Goal: Task Accomplishment & Management: Use online tool/utility

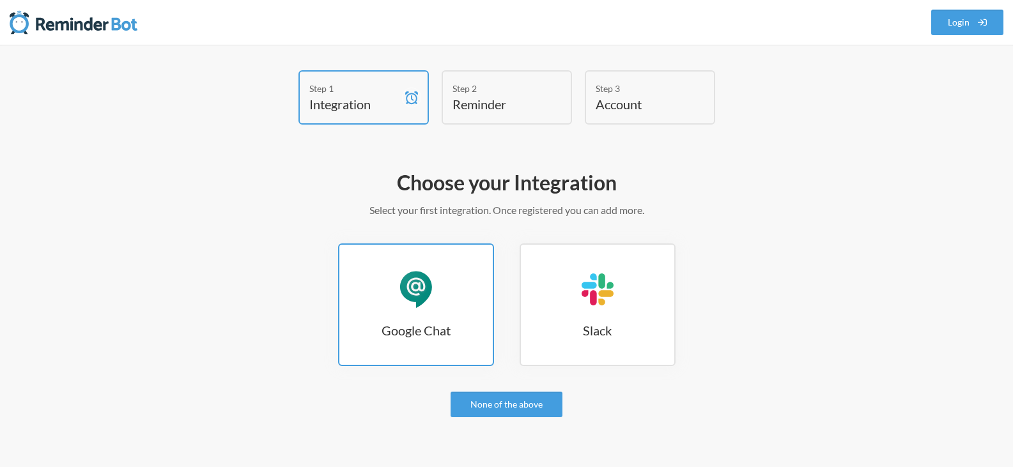
click at [464, 289] on link "Google Chat Google Chat" at bounding box center [416, 304] width 156 height 123
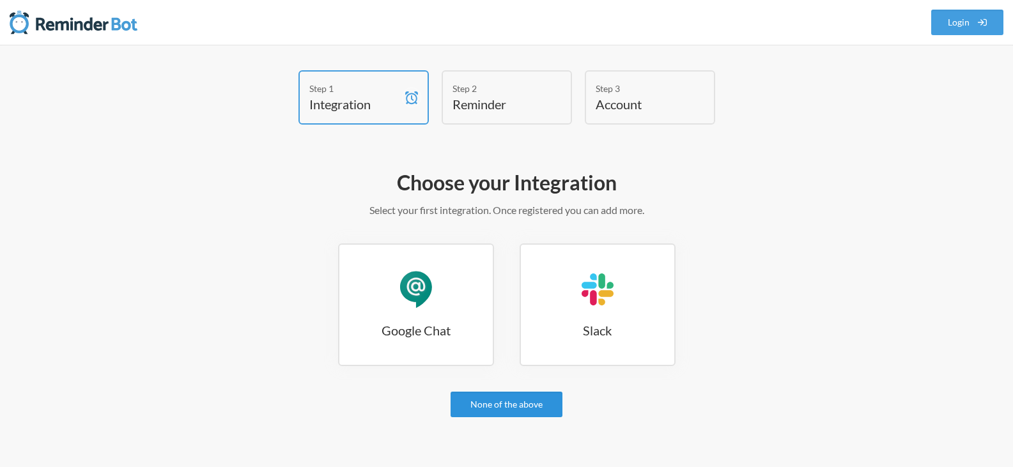
click at [514, 411] on link "None of the above" at bounding box center [506, 405] width 112 height 26
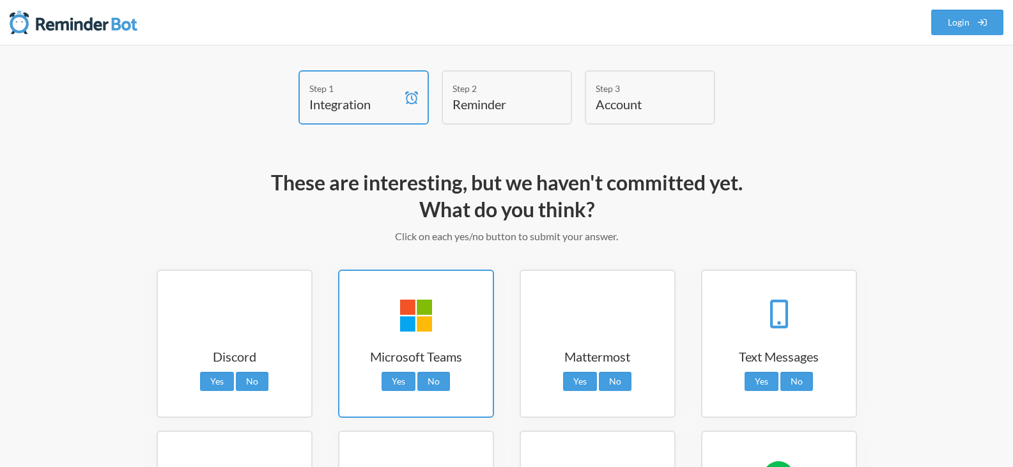
scroll to position [64, 0]
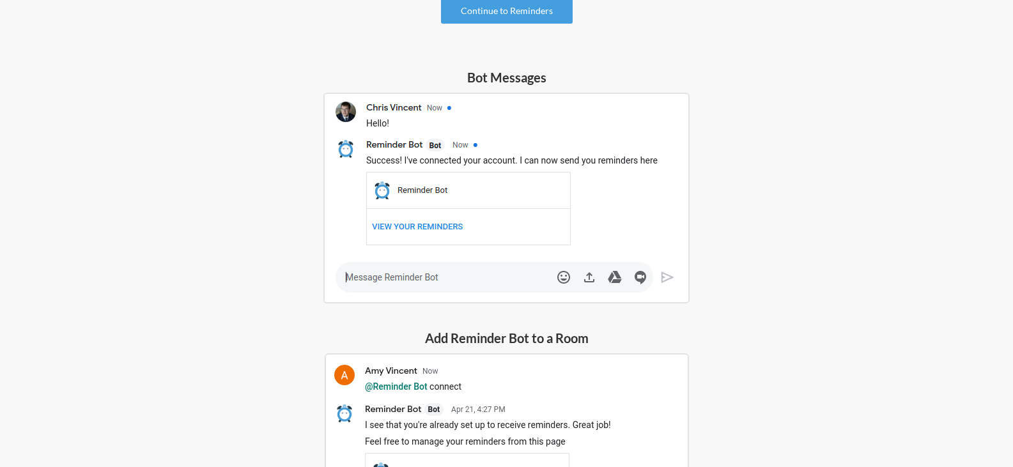
scroll to position [54, 0]
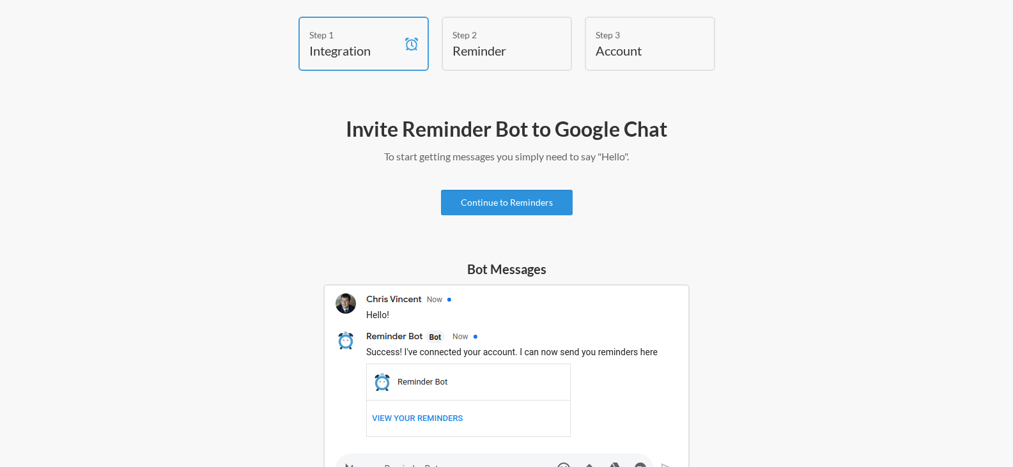
click at [533, 201] on link "Continue to Reminders" at bounding box center [507, 203] width 132 height 26
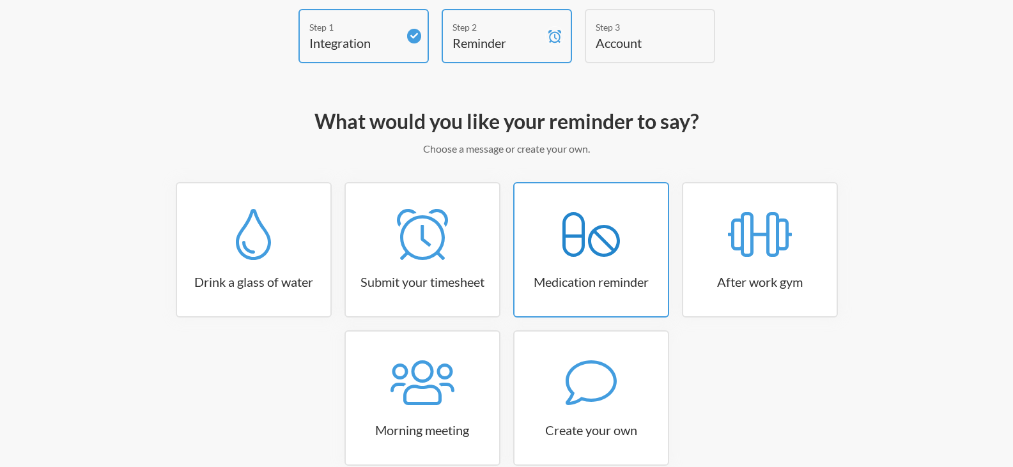
scroll to position [130, 0]
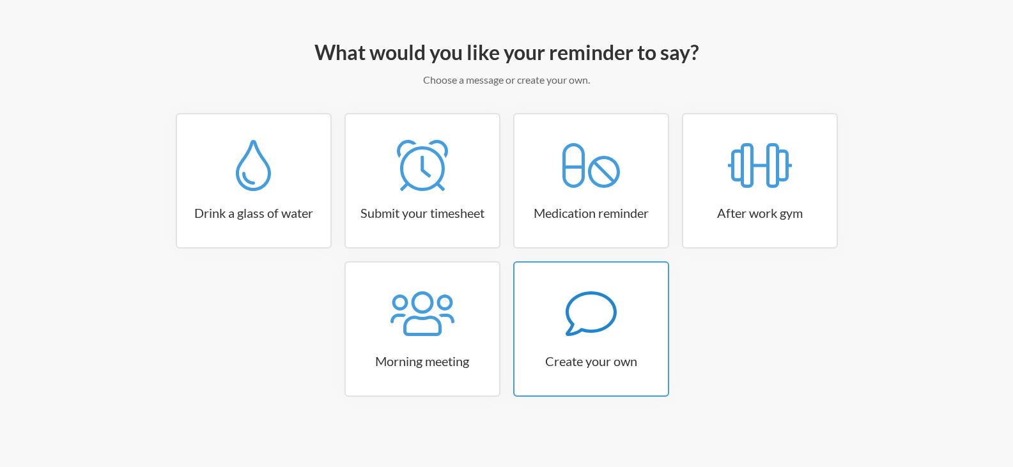
click at [597, 334] on icon at bounding box center [590, 313] width 51 height 51
select select "11:30:00"
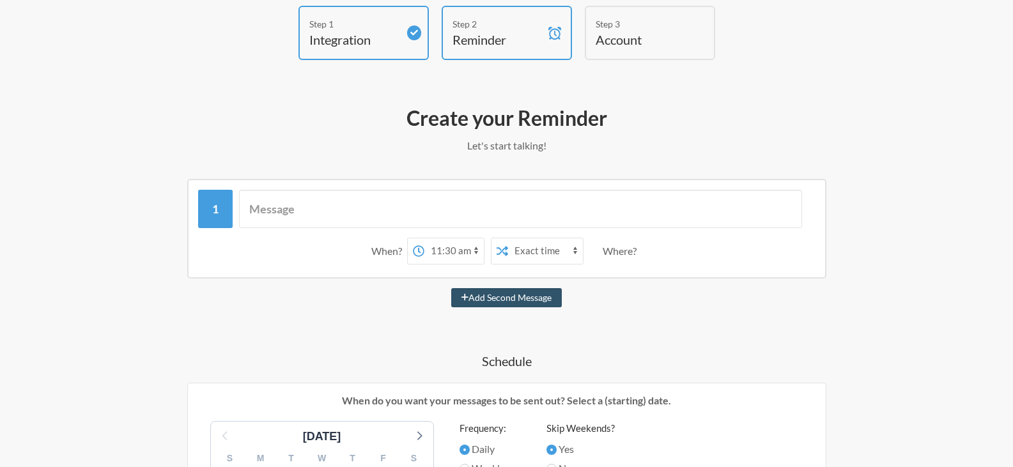
scroll to position [3, 0]
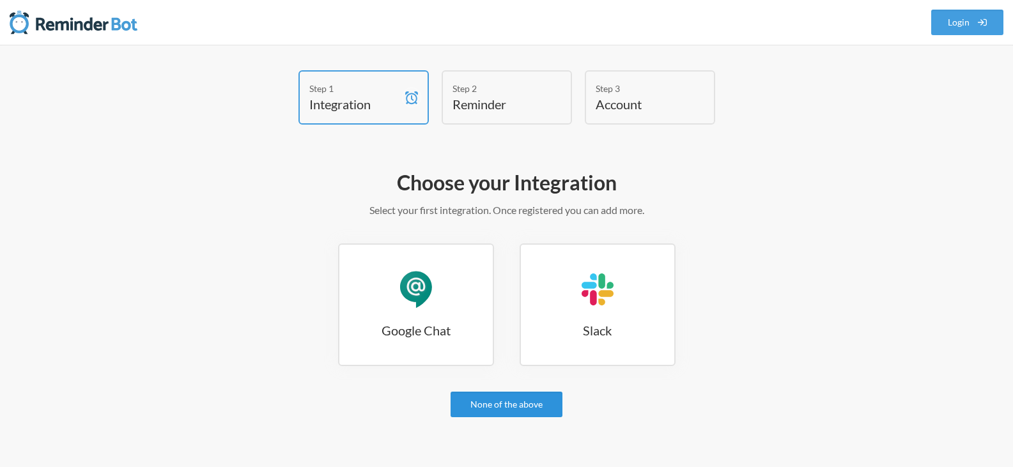
click at [513, 393] on link "None of the above" at bounding box center [506, 405] width 112 height 26
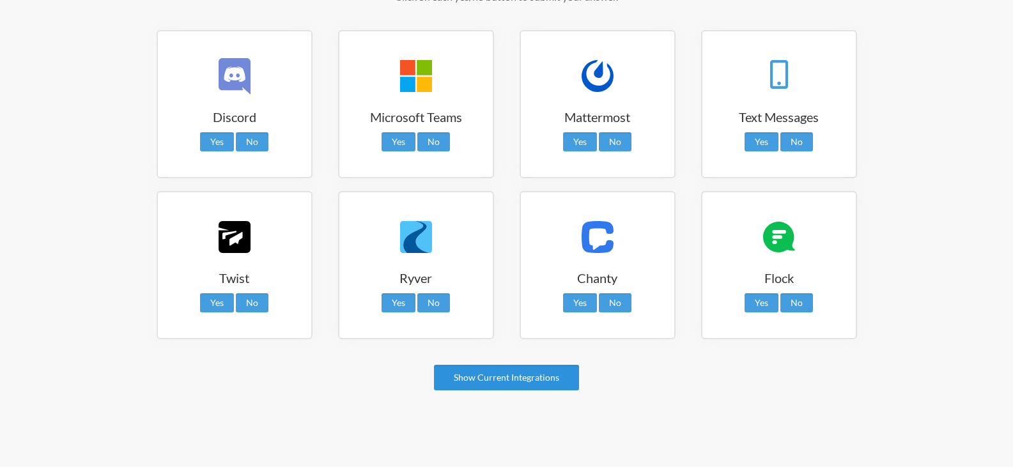
click at [512, 385] on link "Show Current Integrations" at bounding box center [506, 378] width 145 height 26
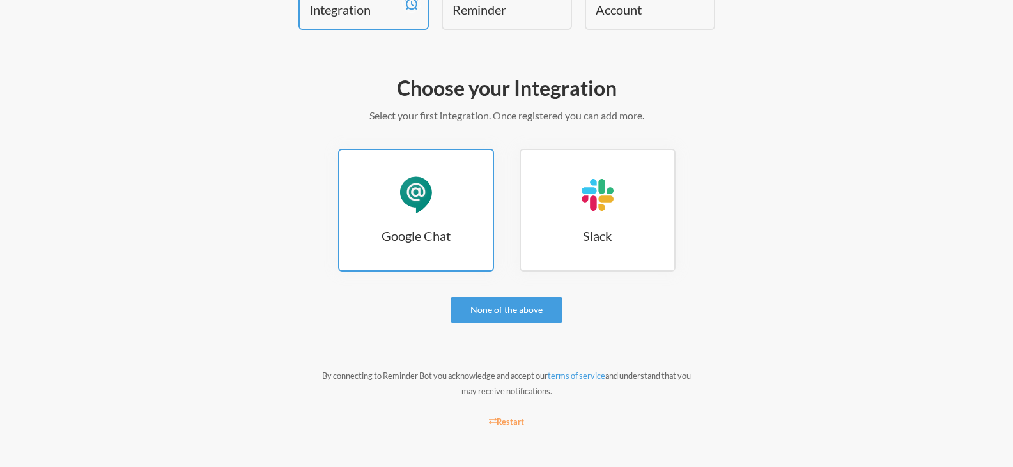
click at [408, 208] on div "Google Chat" at bounding box center [416, 195] width 38 height 38
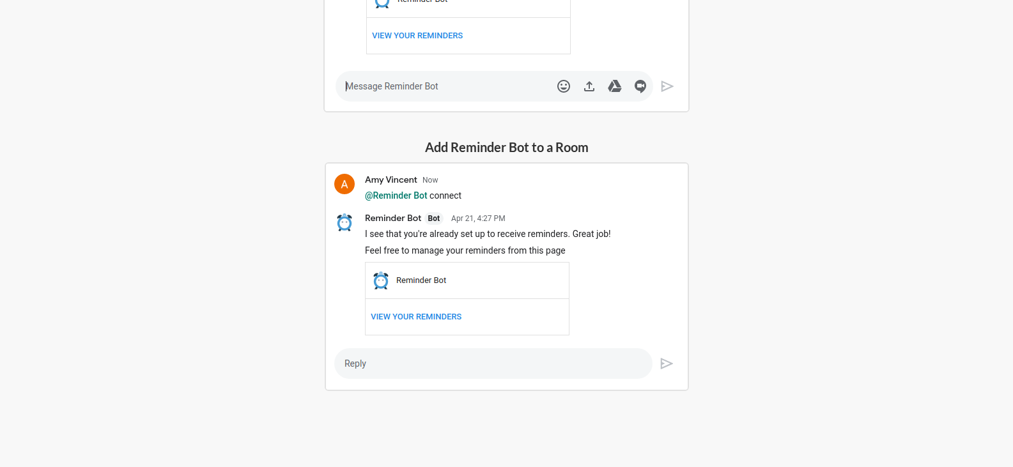
scroll to position [437, 0]
click at [518, 149] on h5 "Add Reminder Bot to a Room" at bounding box center [507, 146] width 364 height 18
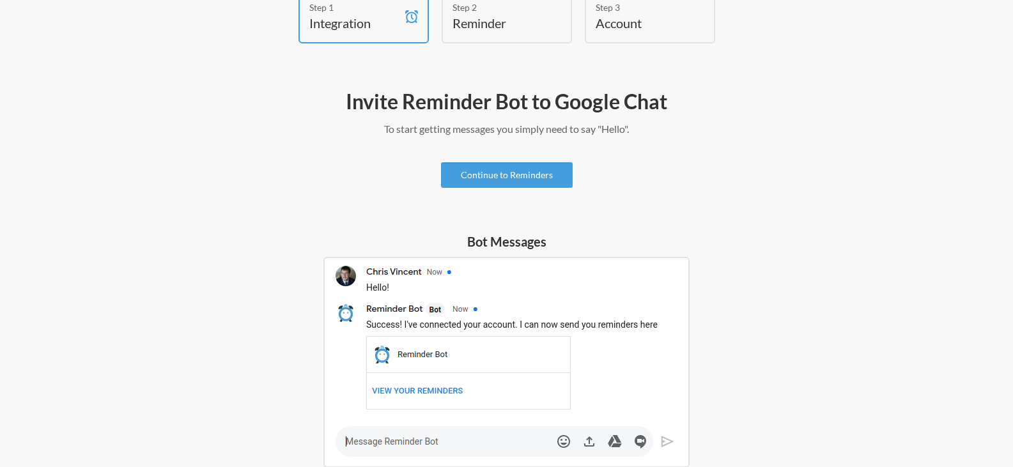
scroll to position [54, 0]
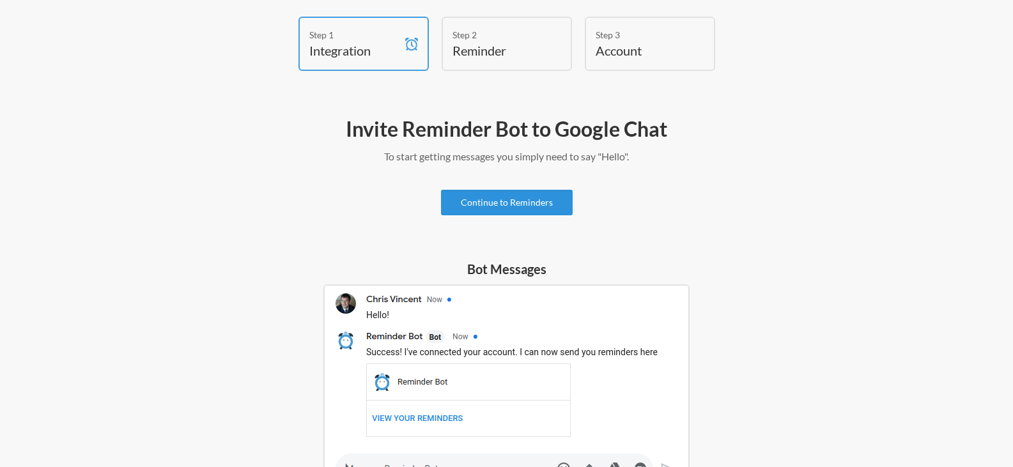
click at [525, 205] on link "Continue to Reminders" at bounding box center [507, 203] width 132 height 26
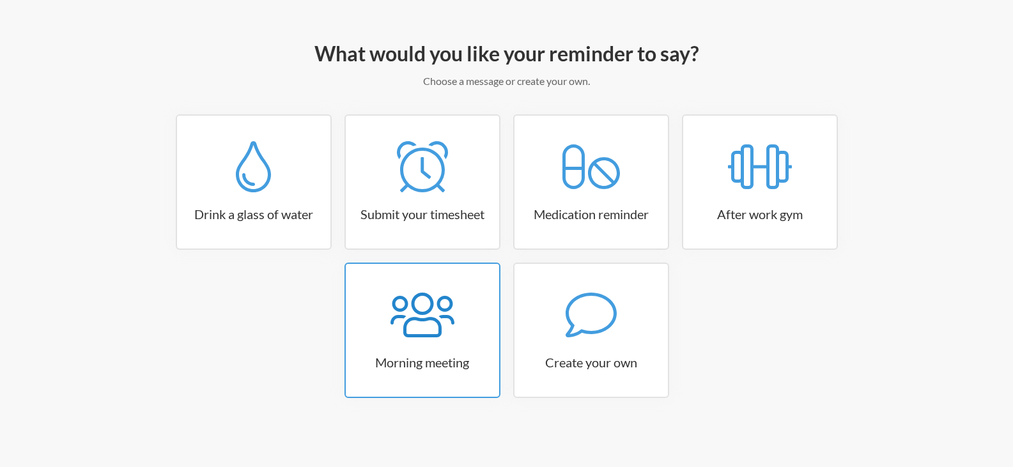
scroll to position [130, 0]
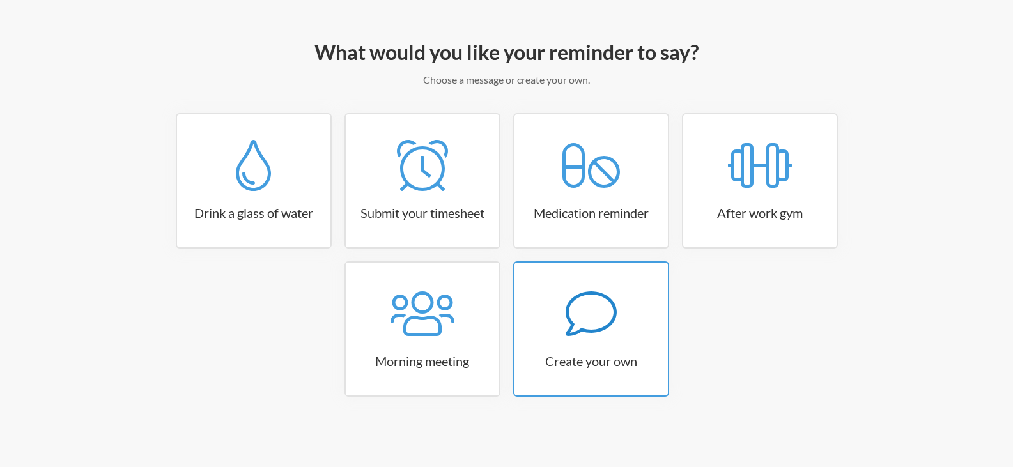
click at [608, 358] on h3 "Create your own" at bounding box center [590, 361] width 153 height 18
select select "10:30:00"
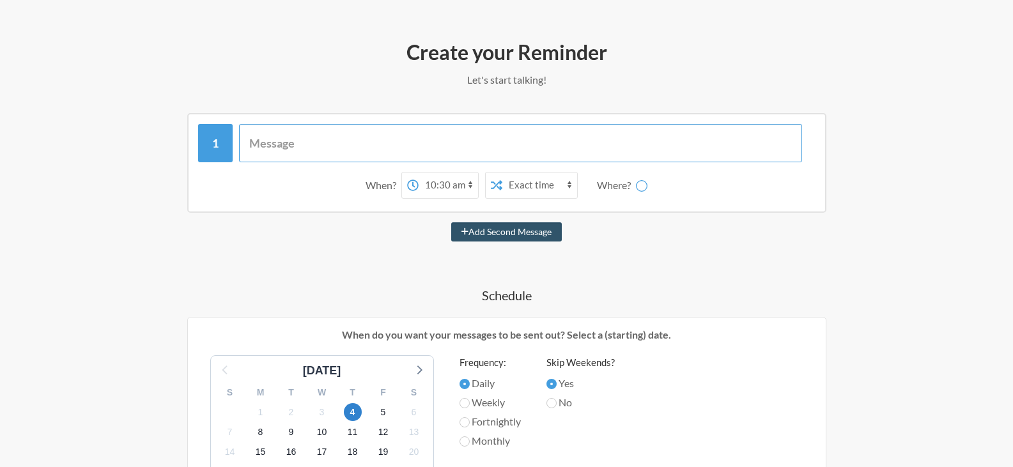
click at [301, 142] on input "text" at bounding box center [520, 143] width 563 height 38
select select "spaces/AAQATvurqdY"
click at [646, 190] on select "Gienelle Tabunoc STAFFBOOM LITES" at bounding box center [649, 186] width 96 height 26
click at [602, 173] on select "Gienelle Tabunoc STAFFBOOM LITES" at bounding box center [649, 186] width 96 height 26
click at [311, 137] on input "text" at bounding box center [520, 143] width 563 height 38
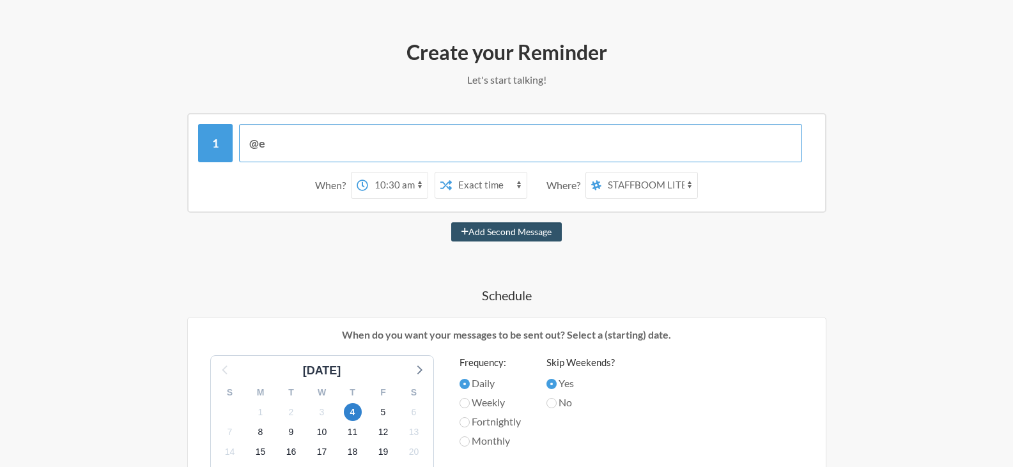
type input "@"
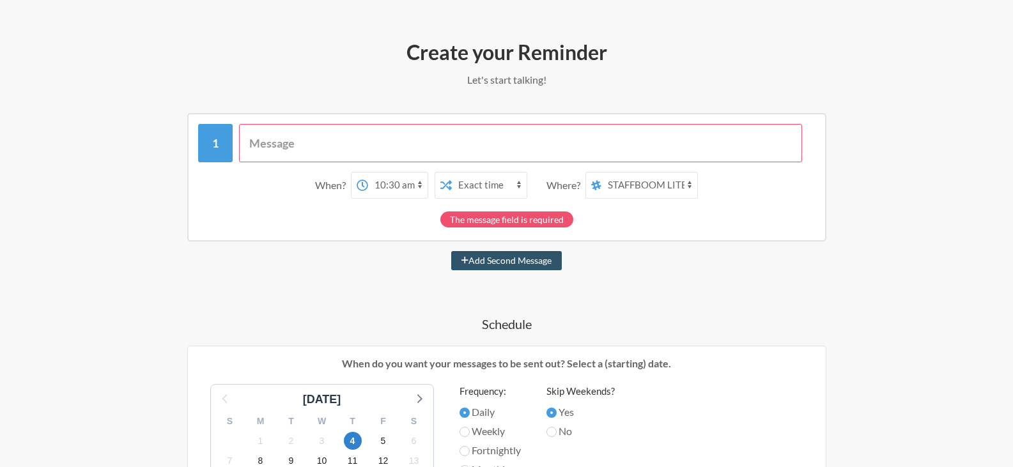
click at [263, 225] on div "The message field is required" at bounding box center [506, 216] width 617 height 22
click at [670, 249] on div "When? 12:00 am 12:15 am 12:30 am 12:45 am 1:00 am 1:15 am 1:30 am 1:45 am 2:00 …" at bounding box center [506, 460] width 741 height 694
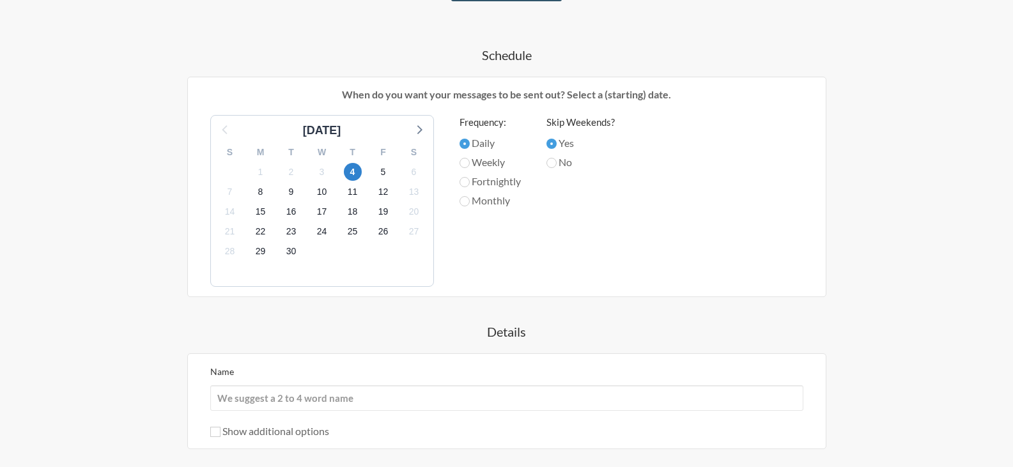
scroll to position [514, 0]
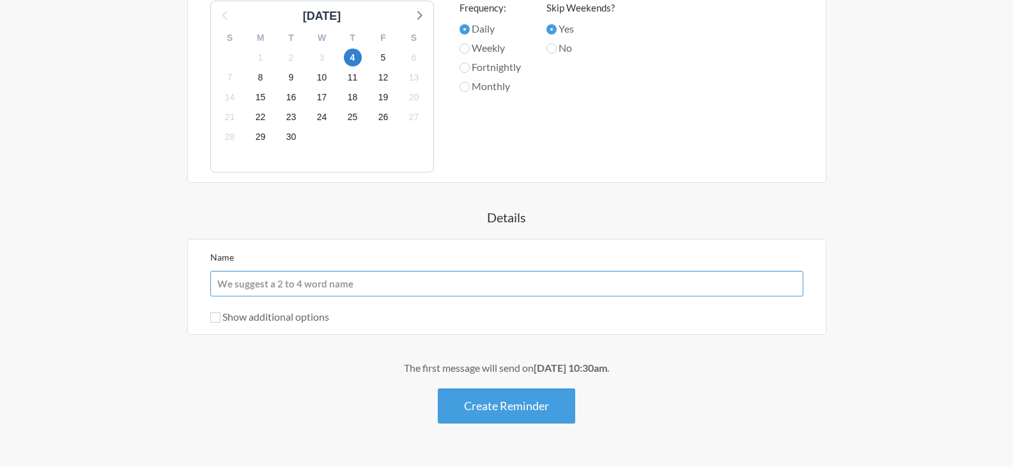
click at [319, 287] on input "Name" at bounding box center [506, 284] width 593 height 26
click at [615, 335] on div "When? 12:00 am 12:15 am 12:30 am 12:45 am 1:00 am 1:15 am 1:30 am 1:45 am 2:00 …" at bounding box center [506, 77] width 741 height 694
click at [225, 317] on label "Show additional options" at bounding box center [269, 317] width 119 height 12
click at [220, 317] on input "Show additional options" at bounding box center [215, 317] width 10 height 10
checkbox input "true"
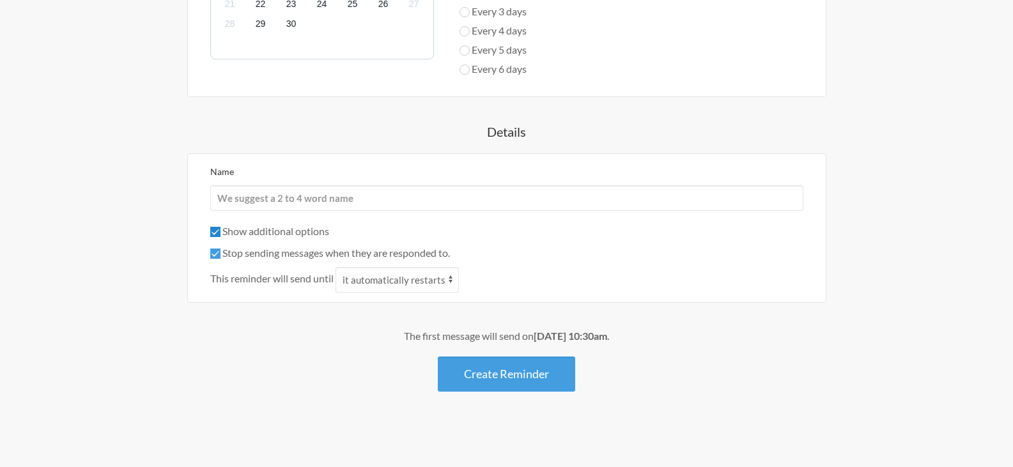
scroll to position [628, 0]
click at [404, 281] on select "it automatically restarts it is replied to" at bounding box center [396, 279] width 123 height 26
click at [211, 315] on div "When? 12:00 am 12:15 am 12:30 am 12:45 am 1:00 am 1:15 am 1:30 am 1:45 am 2:00 …" at bounding box center [506, 3] width 741 height 776
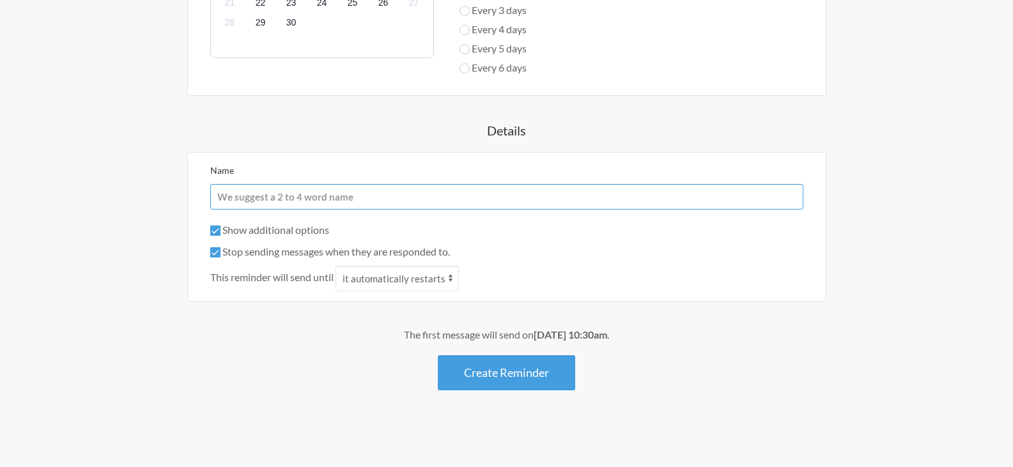
click at [282, 199] on input "Name" at bounding box center [506, 197] width 593 height 26
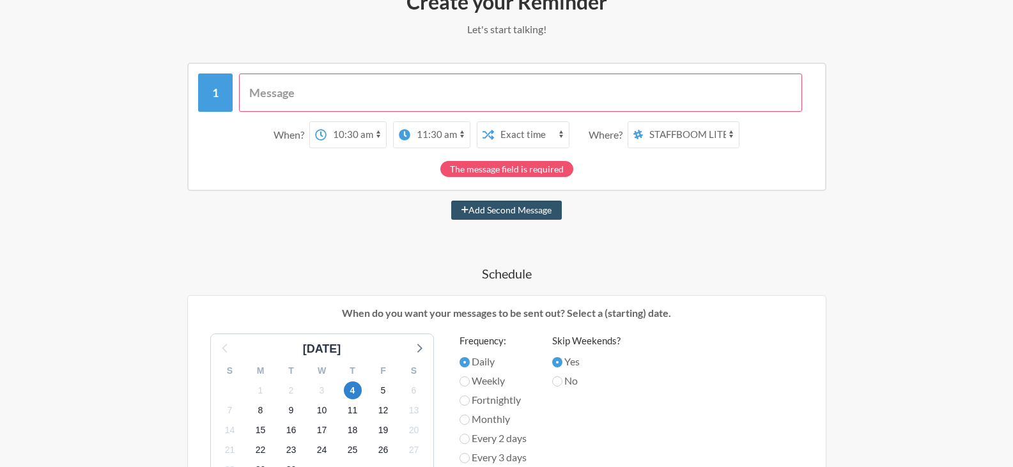
scroll to position [0, 0]
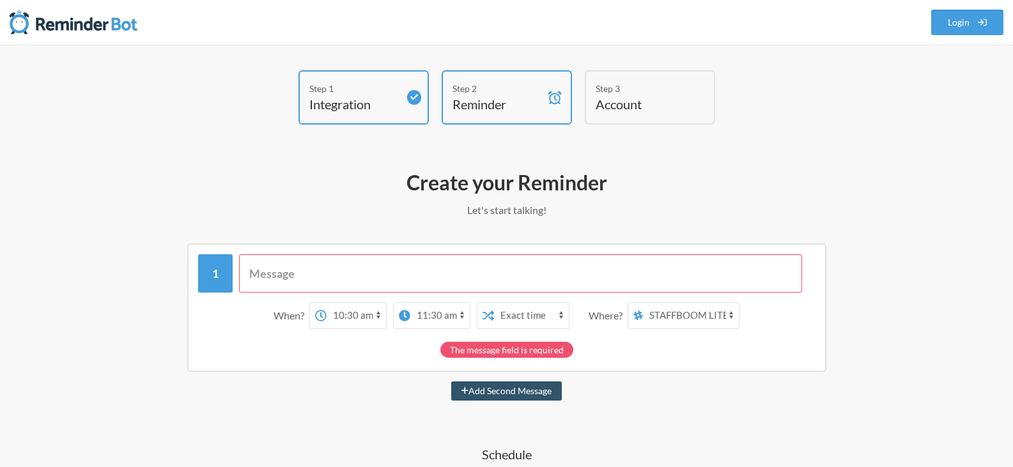
click at [322, 282] on input "text" at bounding box center [520, 273] width 563 height 38
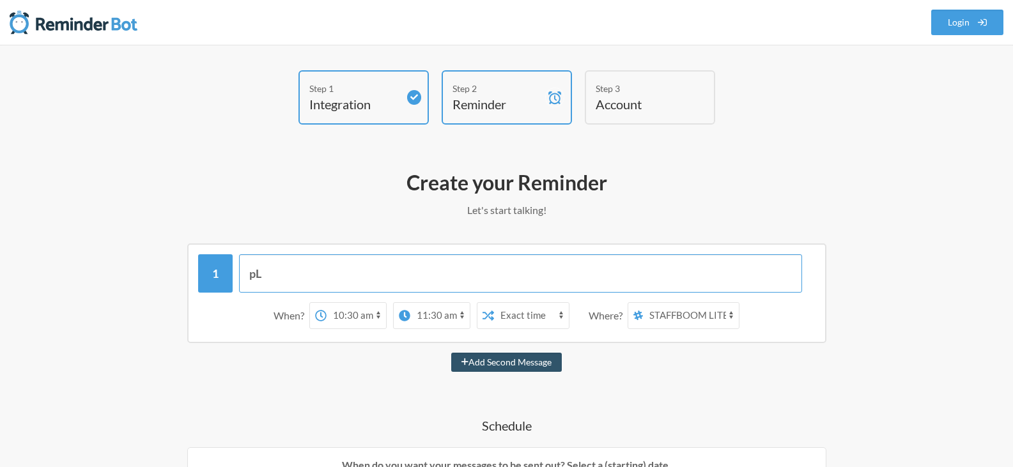
type input "p"
type input "P"
type input "Good morning! [test break reminder]"
click at [440, 306] on select "12:00 am 12:15 am 12:30 am 12:45 am 1:00 am 1:15 am 1:30 am 1:45 am 2:00 am 2:1…" at bounding box center [439, 316] width 59 height 26
click at [349, 314] on select "12:00 am 12:15 am 12:30 am 12:45 am 1:00 am 1:15 am 1:30 am 1:45 am 2:00 am 2:1…" at bounding box center [356, 316] width 59 height 26
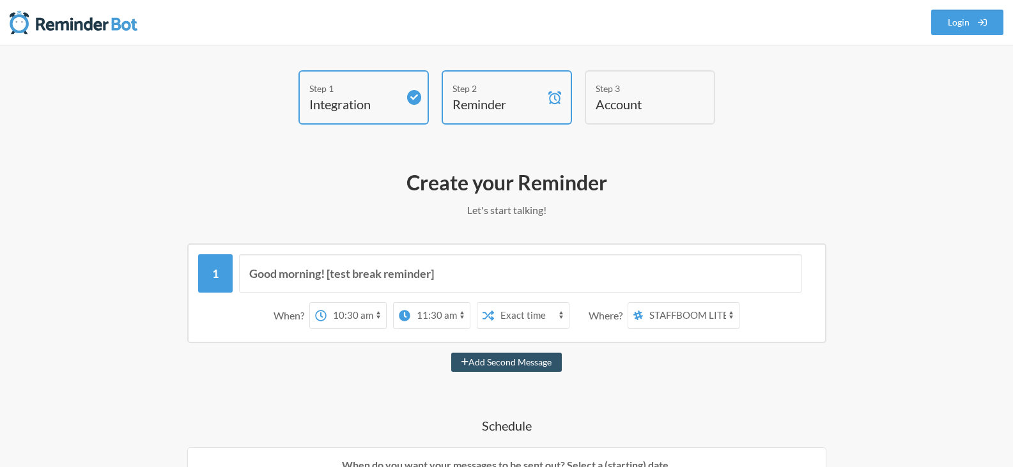
click at [427, 319] on select "12:00 am 12:15 am 12:30 am 12:45 am 1:00 am 1:15 am 1:30 am 1:45 am 2:00 am 2:1…" at bounding box center [439, 316] width 59 height 26
select select "10:15:00"
click at [410, 303] on select "12:00 am 12:15 am 12:30 am 12:45 am 1:00 am 1:15 am 1:30 am 1:45 am 2:00 am 2:1…" at bounding box center [439, 316] width 59 height 26
click at [327, 314] on select "12:00 am 12:15 am 12:30 am 12:45 am 1:00 am 1:15 am 1:30 am 1:45 am 2:00 am 2:1…" at bounding box center [335, 316] width 59 height 26
select select "10:00:00"
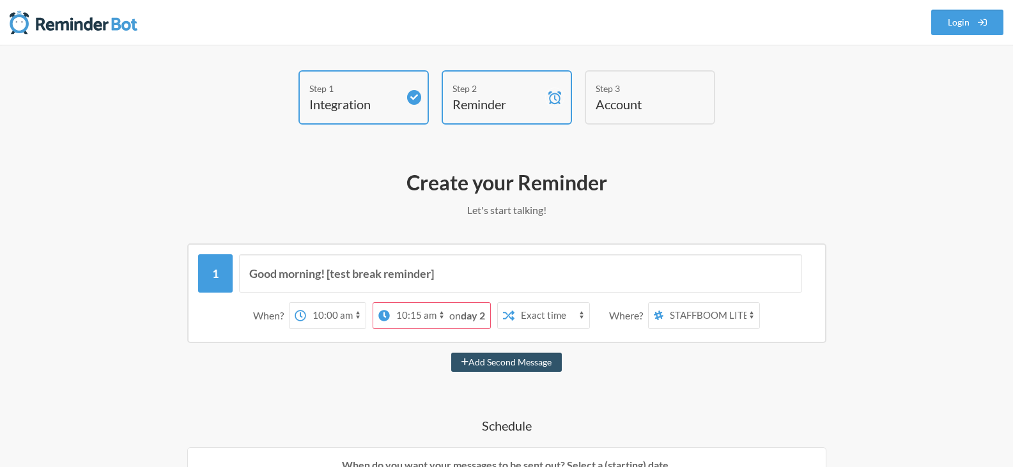
click at [325, 303] on select "12:00 am 12:15 am 12:30 am 12:45 am 1:00 am 1:15 am 1:30 am 1:45 am 2:00 am 2:1…" at bounding box center [335, 316] width 59 height 26
click at [525, 317] on select "Exact time Random time" at bounding box center [531, 316] width 75 height 26
click at [494, 303] on select "Exact time Random time" at bounding box center [531, 316] width 75 height 26
click at [665, 363] on div "Add Second Message" at bounding box center [506, 362] width 741 height 19
click at [690, 314] on select "Gienelle Tabunoc STAFFBOOM LITES" at bounding box center [691, 316] width 96 height 26
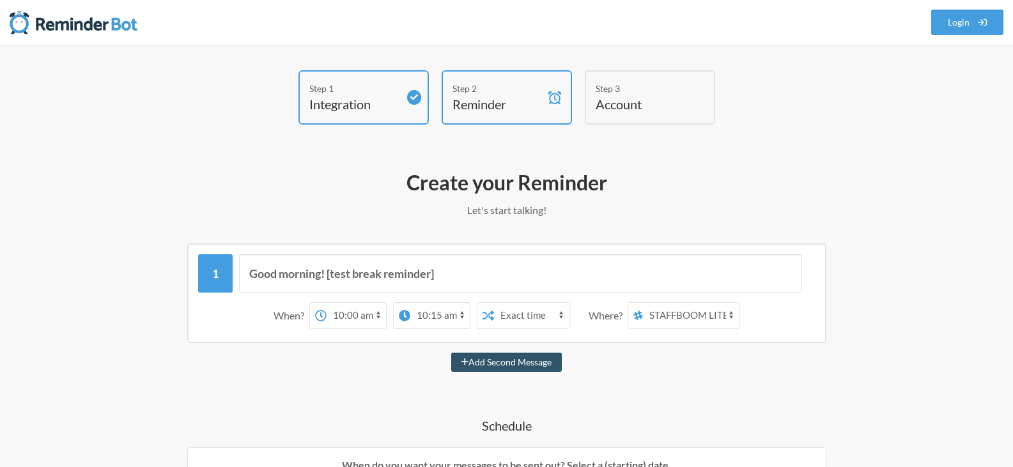
click at [644, 303] on select "Gienelle Tabunoc STAFFBOOM LITES" at bounding box center [691, 316] width 96 height 26
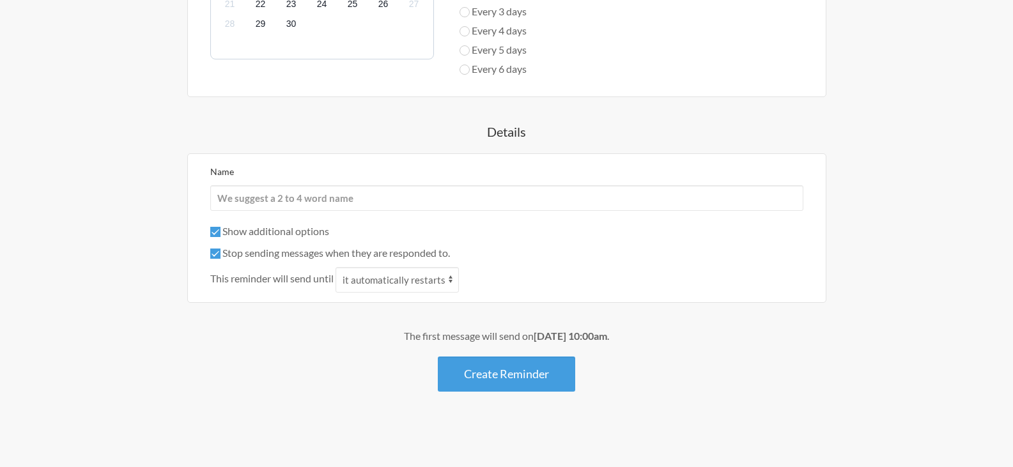
scroll to position [599, 0]
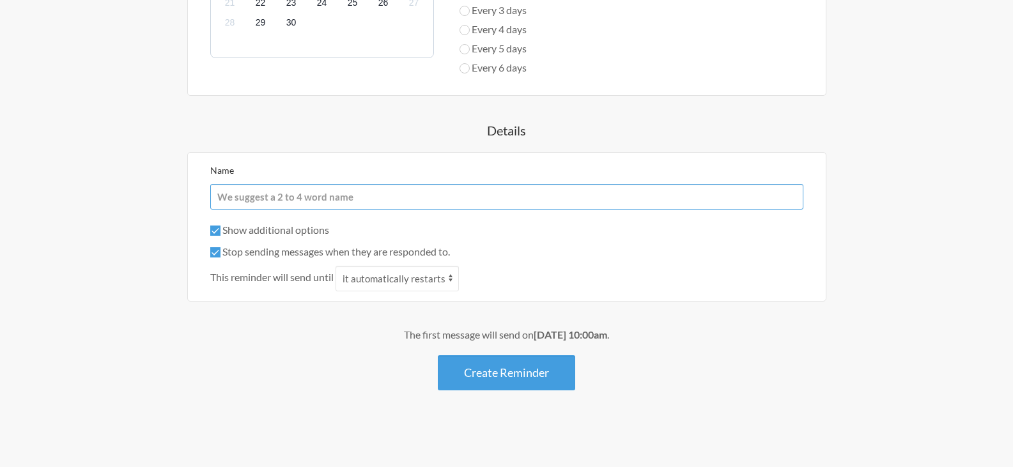
click at [314, 200] on input "Name" at bounding box center [506, 197] width 593 height 26
type input "E"
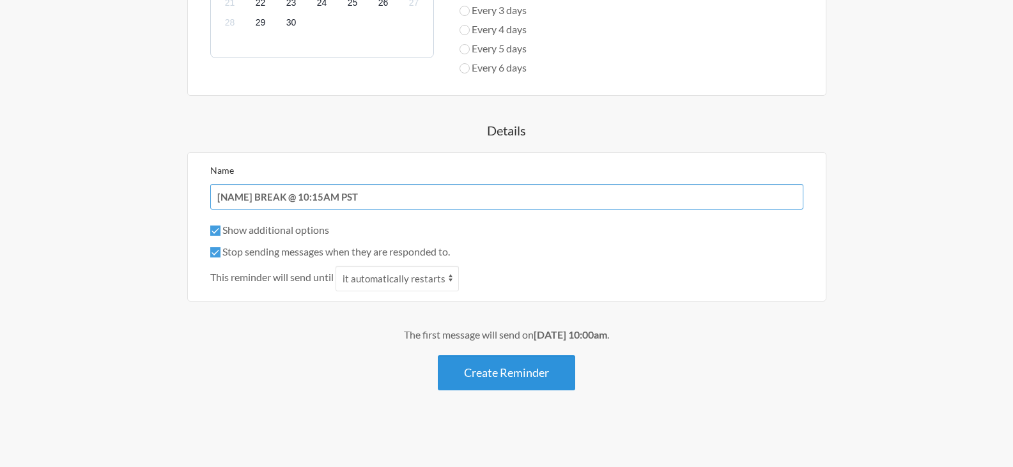
type input "[NAME] BREAK @ 10:15AM PST"
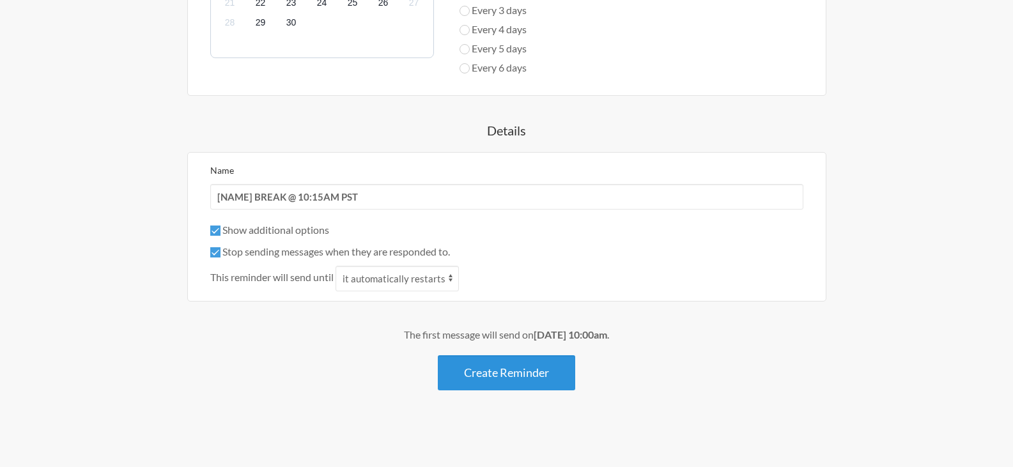
click at [536, 383] on button "Create Reminder" at bounding box center [506, 372] width 137 height 35
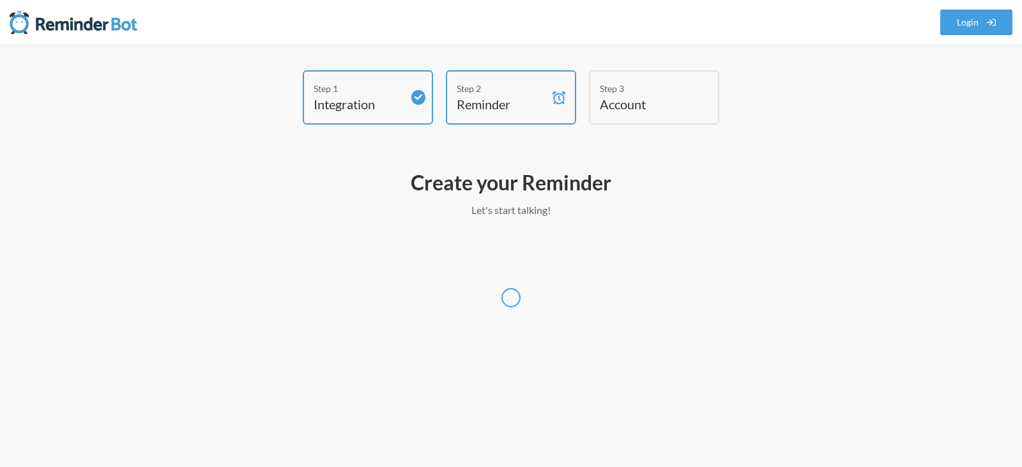
select select "America/Los_Angeles"
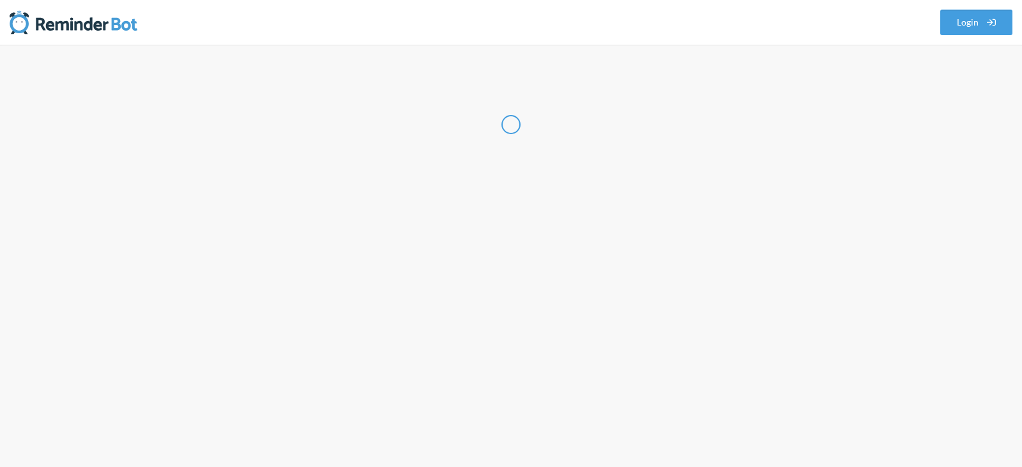
select select "US"
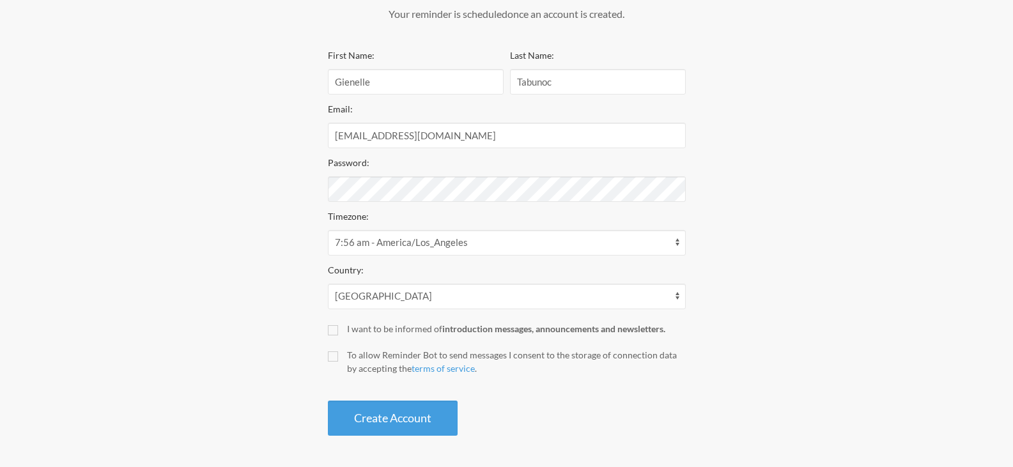
scroll to position [197, 0]
click at [396, 323] on div "I want to be informed of introduction messages, announcements and newsletters." at bounding box center [516, 327] width 339 height 13
click at [338, 325] on input "I want to be informed of introduction messages, announcements and newsletters." at bounding box center [333, 330] width 10 height 10
click at [349, 332] on div "I want to be informed of introduction messages, announcements and newsletters." at bounding box center [516, 327] width 339 height 13
click at [338, 332] on input "I want to be informed of introduction messages, announcements and newsletters." at bounding box center [333, 330] width 10 height 10
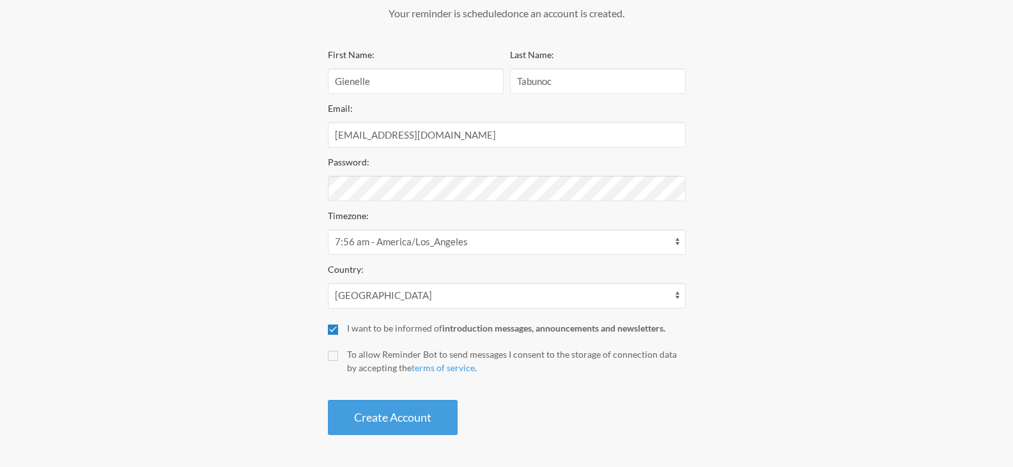
checkbox input "false"
click at [360, 365] on div "To allow Reminder Bot to send messages I consent to the storage of connection d…" at bounding box center [516, 361] width 339 height 27
click at [338, 361] on input "To allow Reminder Bot to send messages I consent to the storage of connection d…" at bounding box center [333, 356] width 10 height 10
checkbox input "true"
click at [404, 419] on button "Create Account" at bounding box center [393, 417] width 130 height 35
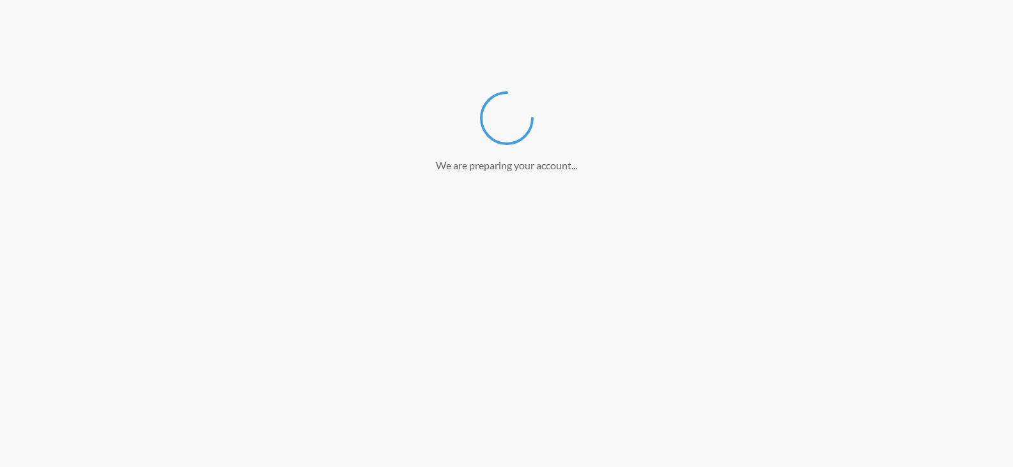
scroll to position [148, 0]
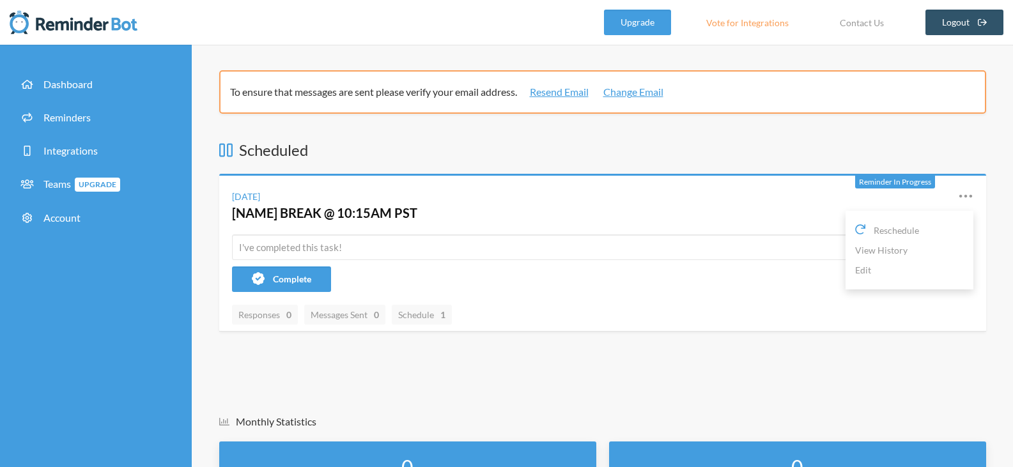
click at [974, 197] on div "[DATE] [NAME] BREAK @ 10:15AM PST Reschedule View History Edit" at bounding box center [602, 205] width 767 height 59
click at [963, 197] on icon at bounding box center [965, 195] width 15 height 15
click at [969, 192] on icon at bounding box center [965, 195] width 15 height 15
click at [894, 227] on span "Reschedule" at bounding box center [895, 230] width 45 height 13
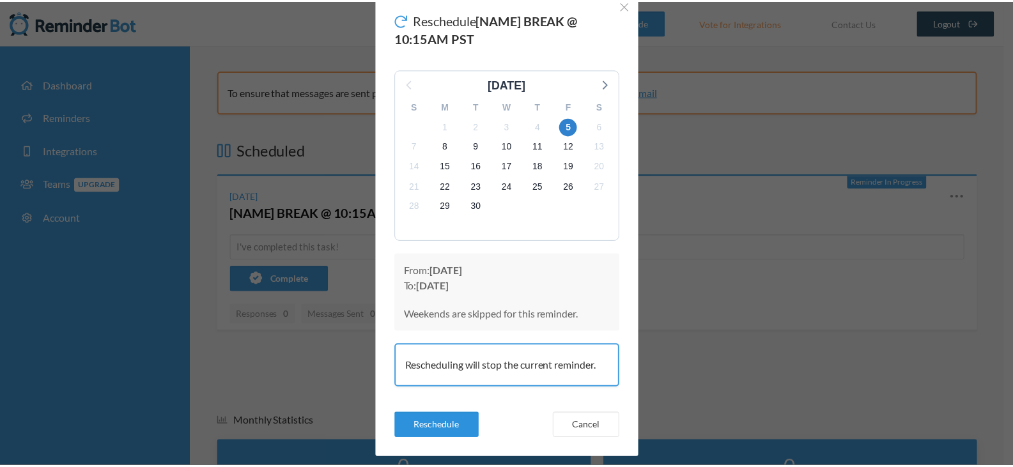
scroll to position [64, 0]
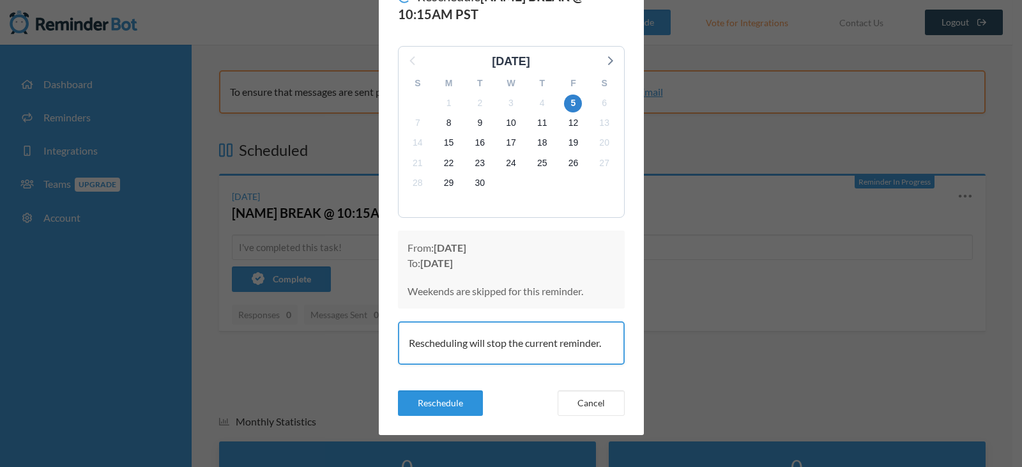
click at [449, 402] on button "Reschedule" at bounding box center [440, 403] width 85 height 26
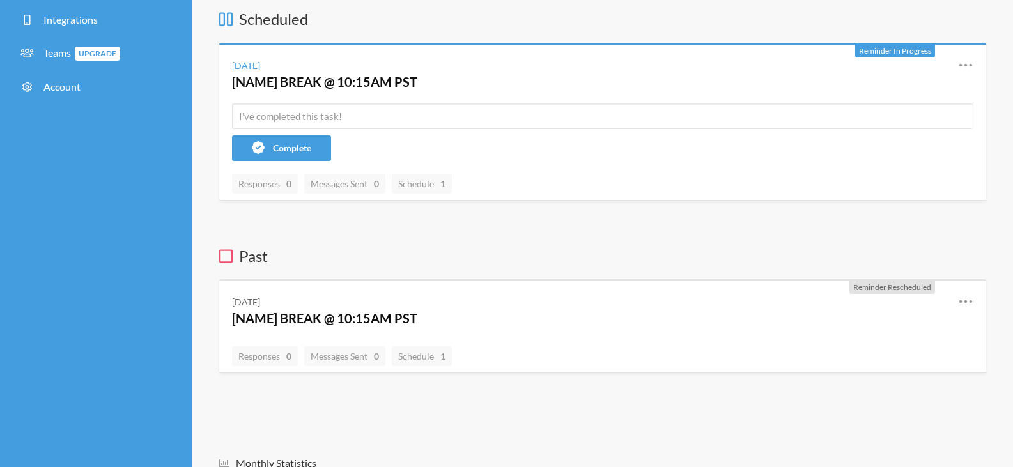
scroll to position [18, 0]
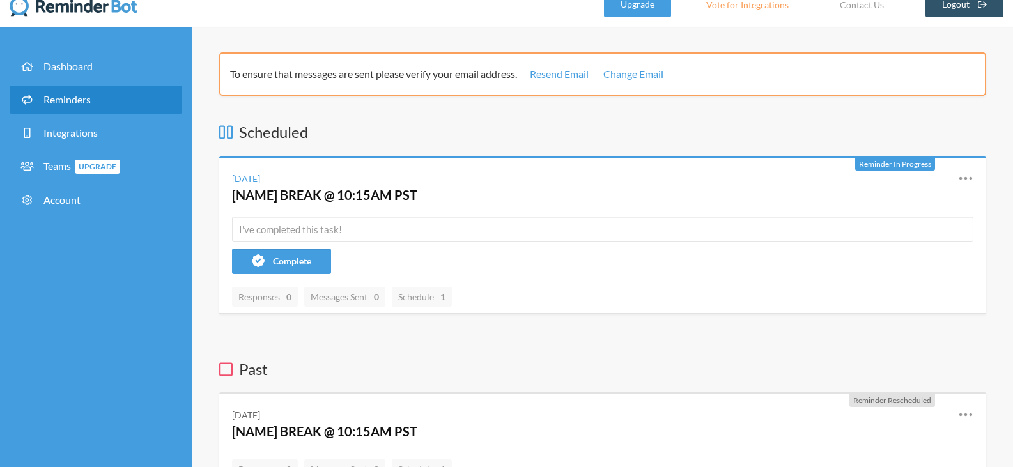
click at [66, 95] on span "Reminders" at bounding box center [66, 99] width 47 height 12
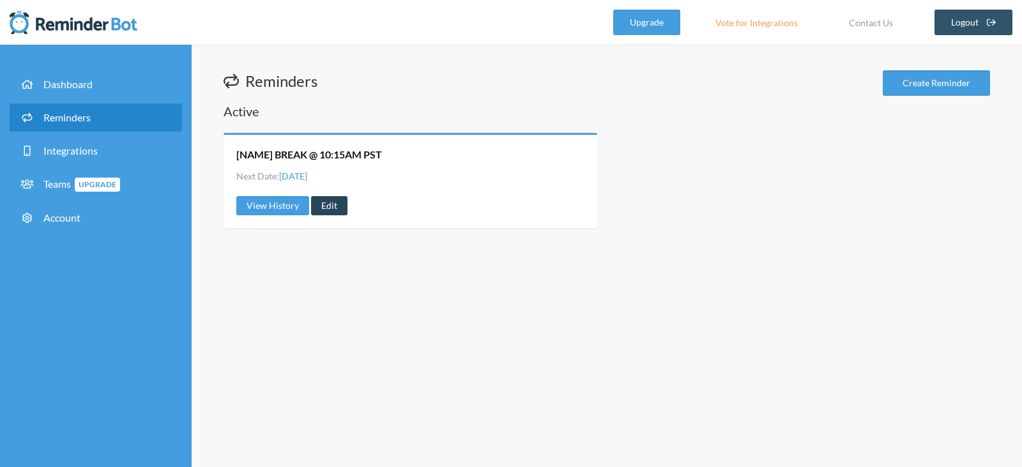
click at [325, 204] on link "Edit" at bounding box center [329, 205] width 36 height 19
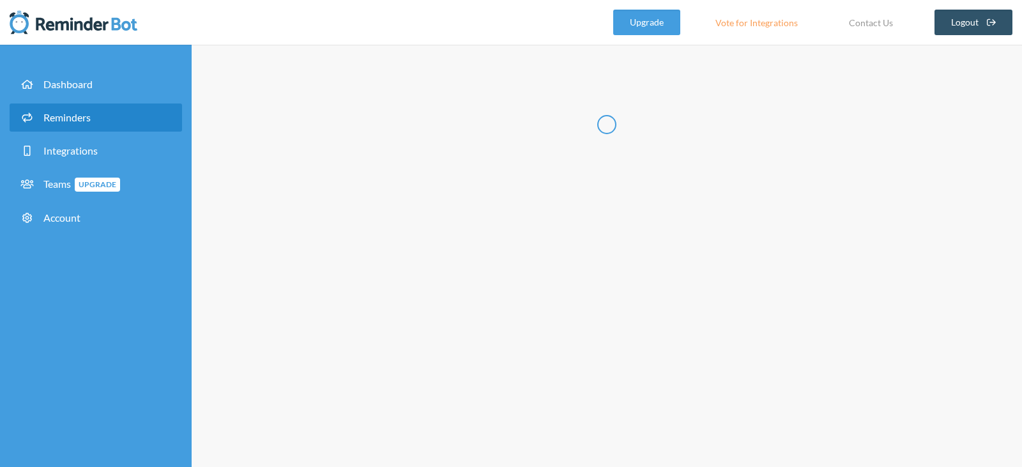
type input "[NAME] BREAK @ 10:15AM PST"
checkbox input "true"
select select "10:00:00"
select select "10:15:00"
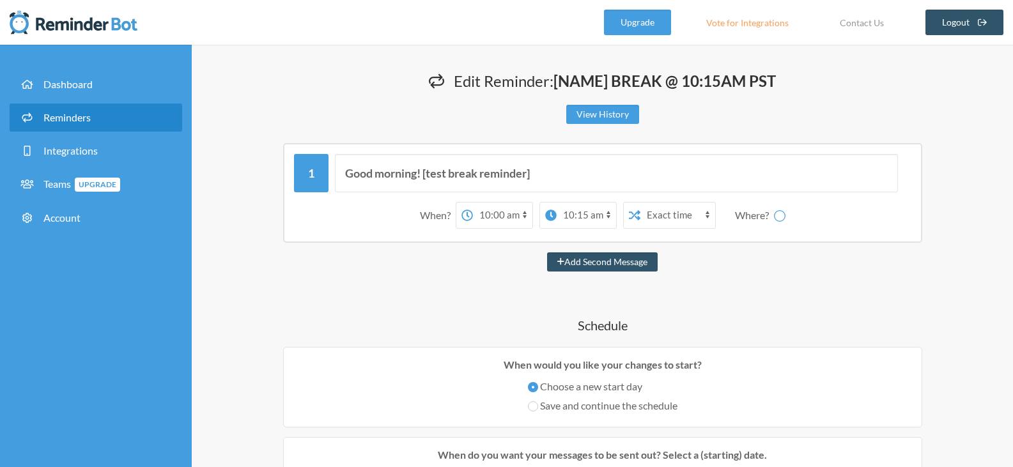
select select "spaces/AAQATvurqdY"
click at [453, 215] on select "12:00 am 12:15 am 12:30 am 12:45 am 1:00 am 1:15 am 1:30 am 1:45 am 2:00 am 2:1…" at bounding box center [451, 216] width 59 height 26
select select "08:00:00"
click at [422, 203] on select "12:00 am 12:15 am 12:30 am 12:45 am 1:00 am 1:15 am 1:30 am 1:45 am 2:00 am 2:1…" at bounding box center [451, 216] width 59 height 26
click at [538, 215] on select "12:00 am 12:15 am 12:30 am 12:45 am 1:00 am 1:15 am 1:30 am 1:45 am 2:00 am 2:1…" at bounding box center [535, 216] width 59 height 26
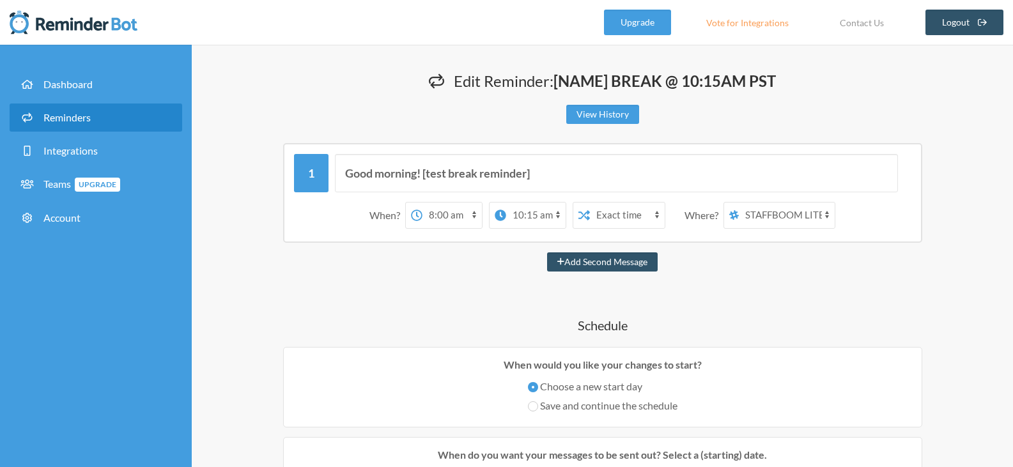
select select "08:15:00"
click at [506, 203] on select "12:00 am 12:15 am 12:30 am 12:45 am 1:00 am 1:15 am 1:30 am 1:45 am 2:00 am 2:1…" at bounding box center [535, 216] width 59 height 26
click at [406, 317] on h4 "Schedule" at bounding box center [602, 325] width 767 height 18
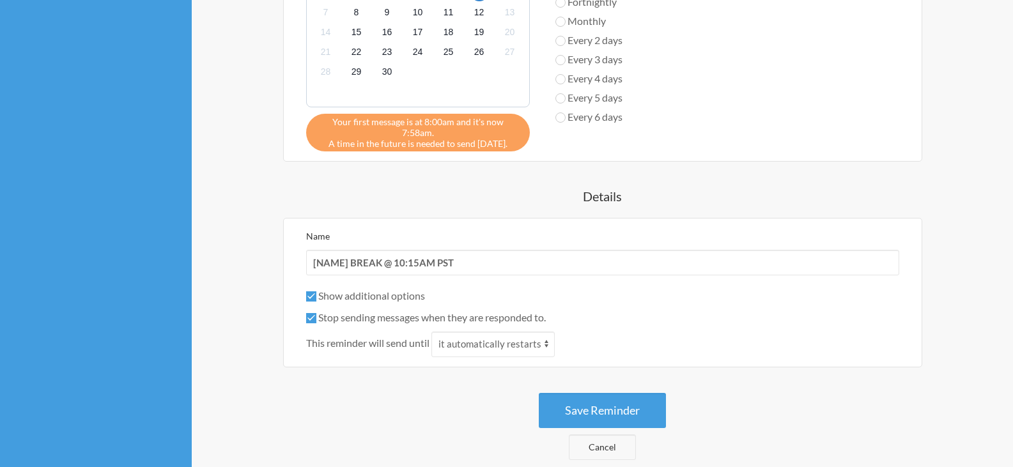
scroll to position [639, 0]
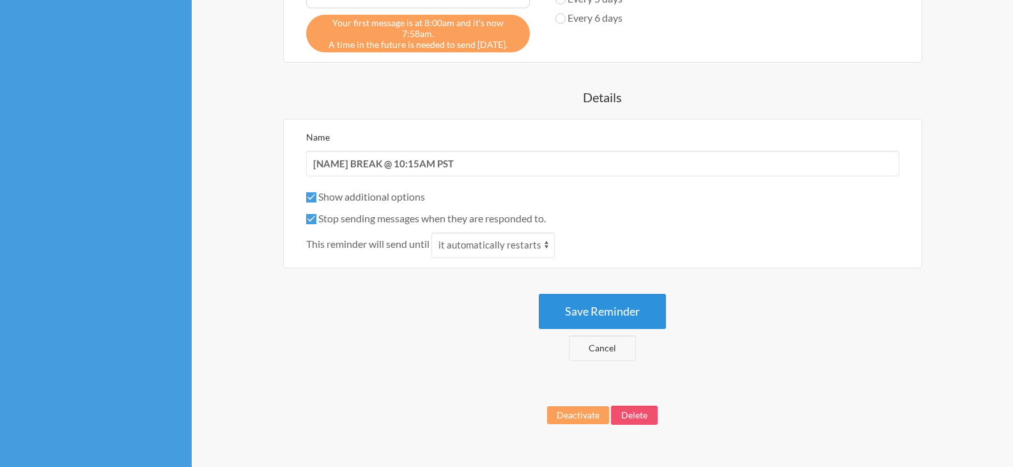
click at [624, 300] on button "Save Reminder" at bounding box center [602, 311] width 127 height 35
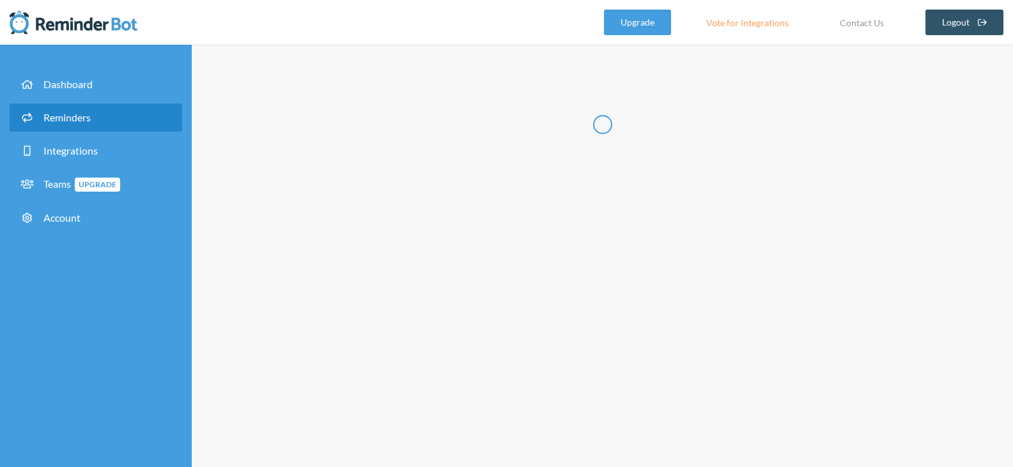
scroll to position [0, 0]
